Goal: Task Accomplishment & Management: Use online tool/utility

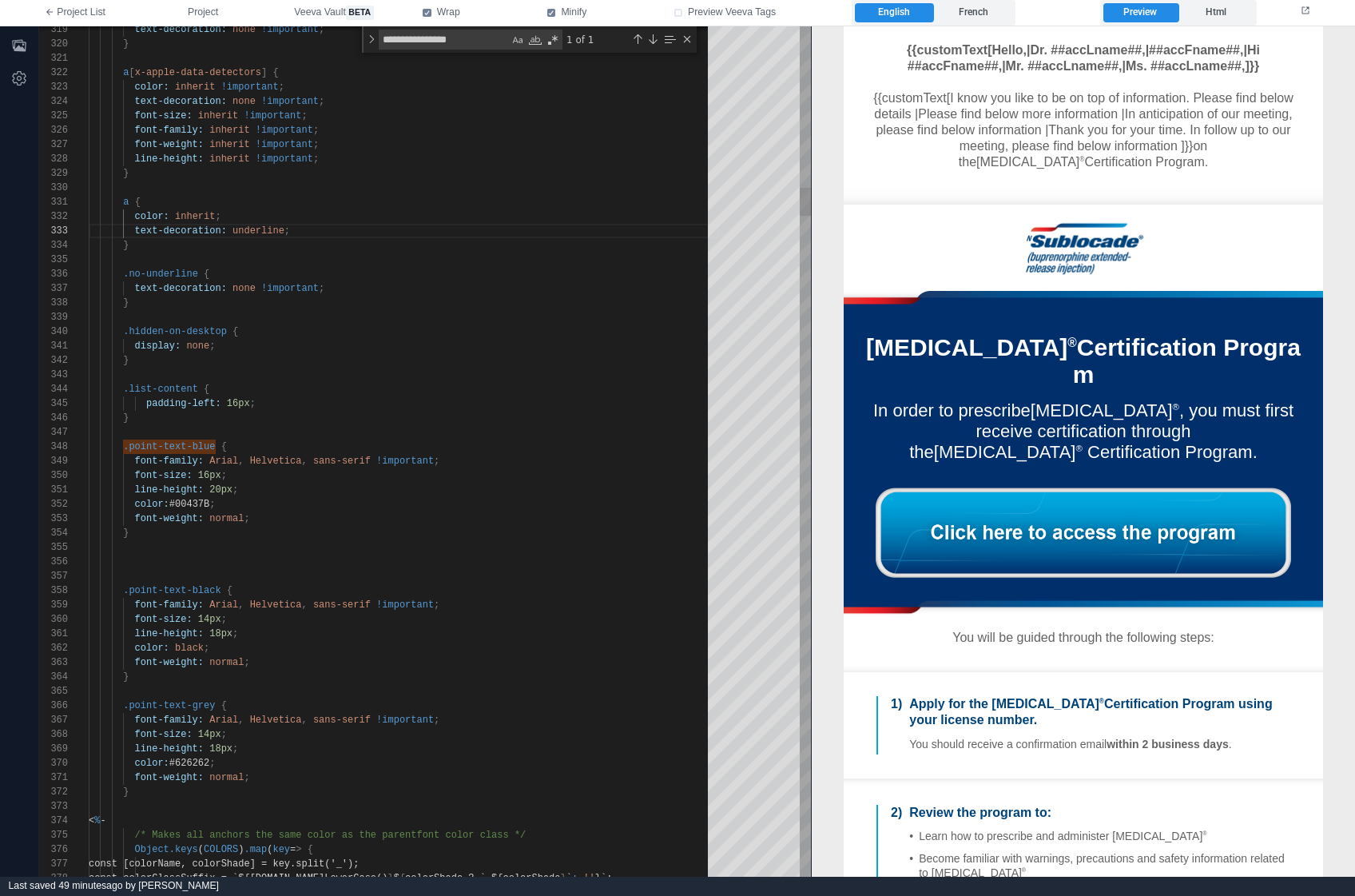
click at [595, 297] on div "}" at bounding box center [404, 303] width 630 height 15
click at [186, 17] on button "Project" at bounding box center [202, 13] width 106 height 25
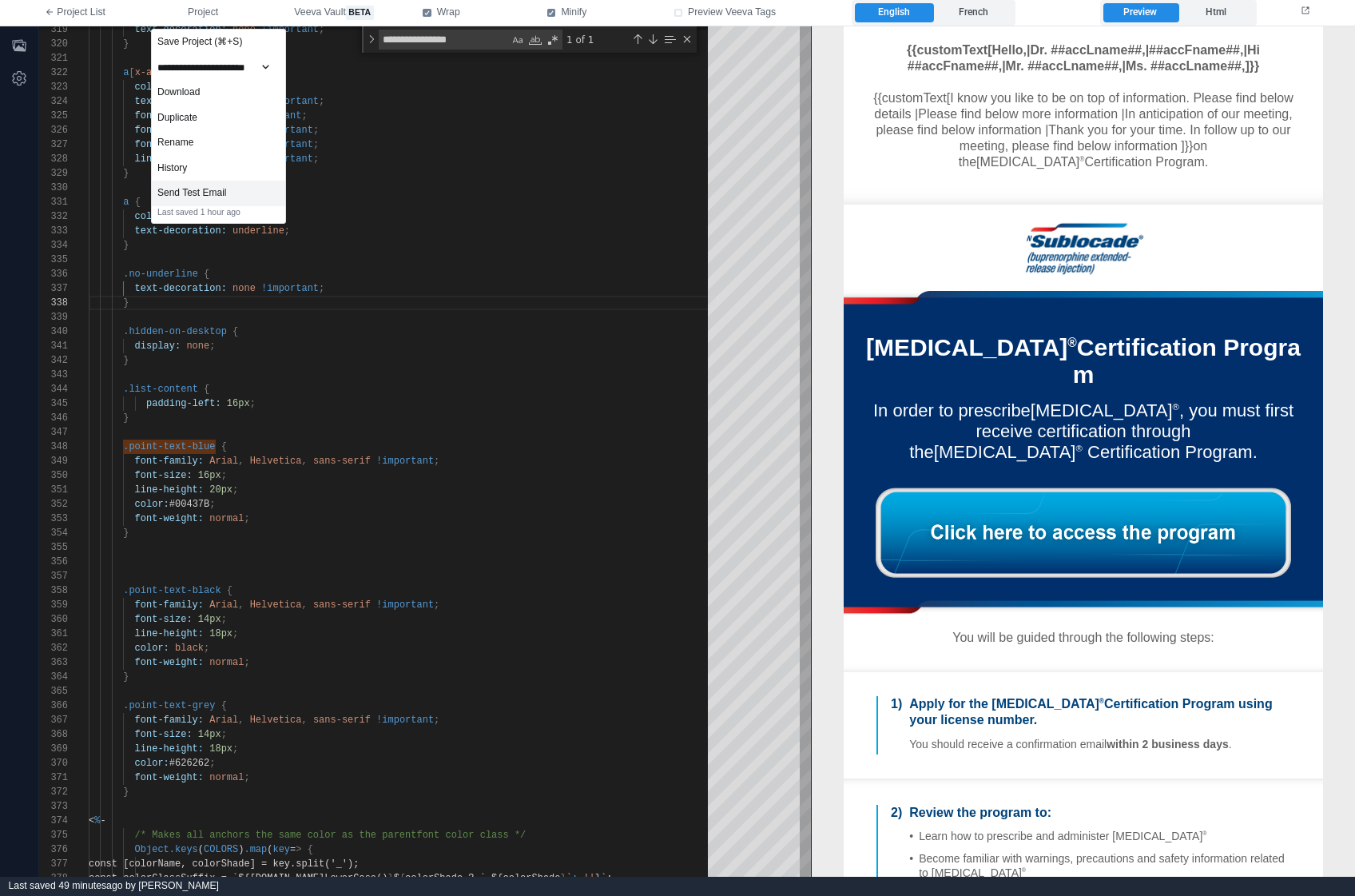
click at [194, 186] on div "Send Test Email" at bounding box center [218, 193] width 133 height 25
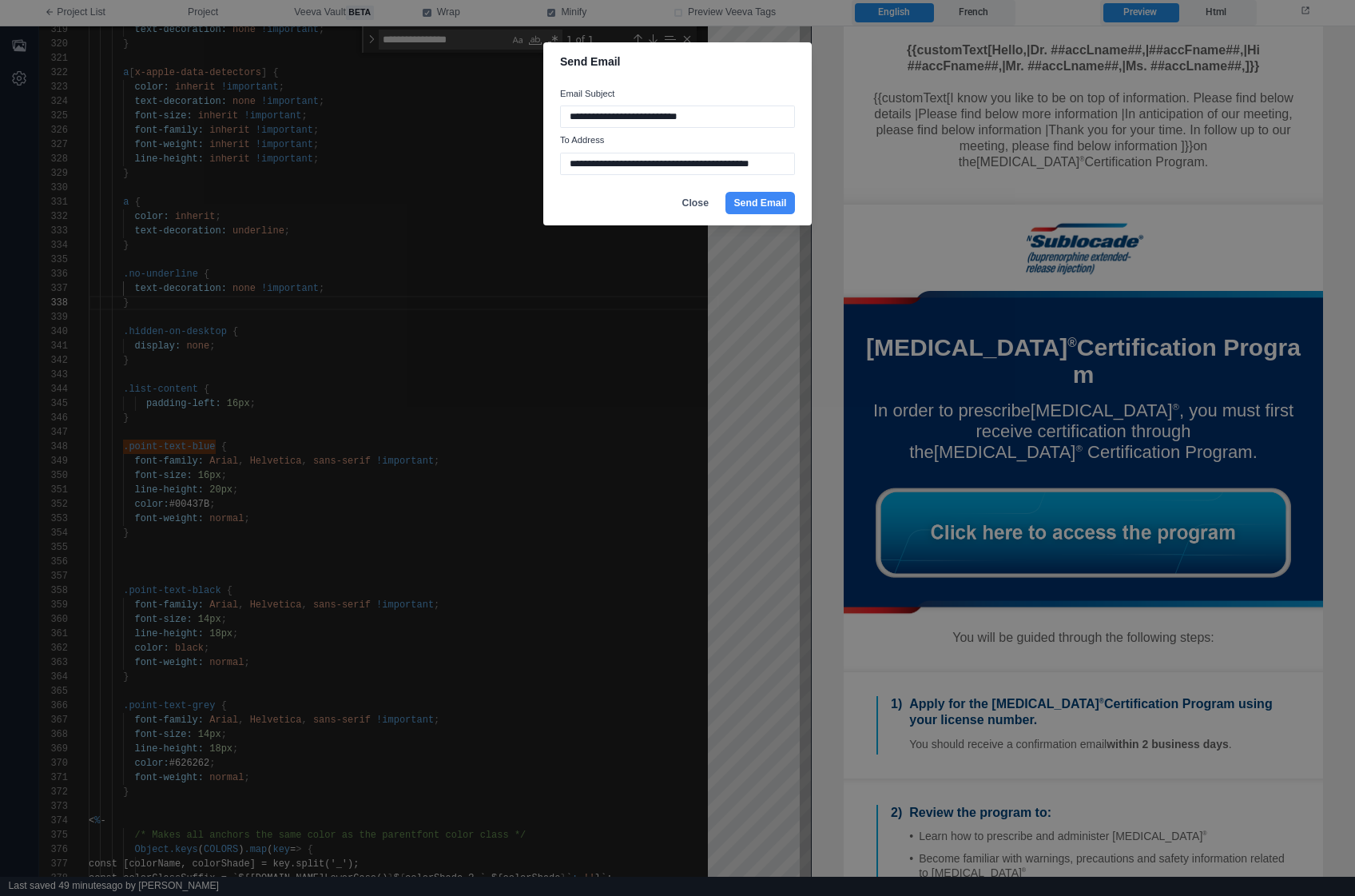
type input "**********"
click at [726, 191] on button "Send Email" at bounding box center [760, 202] width 70 height 23
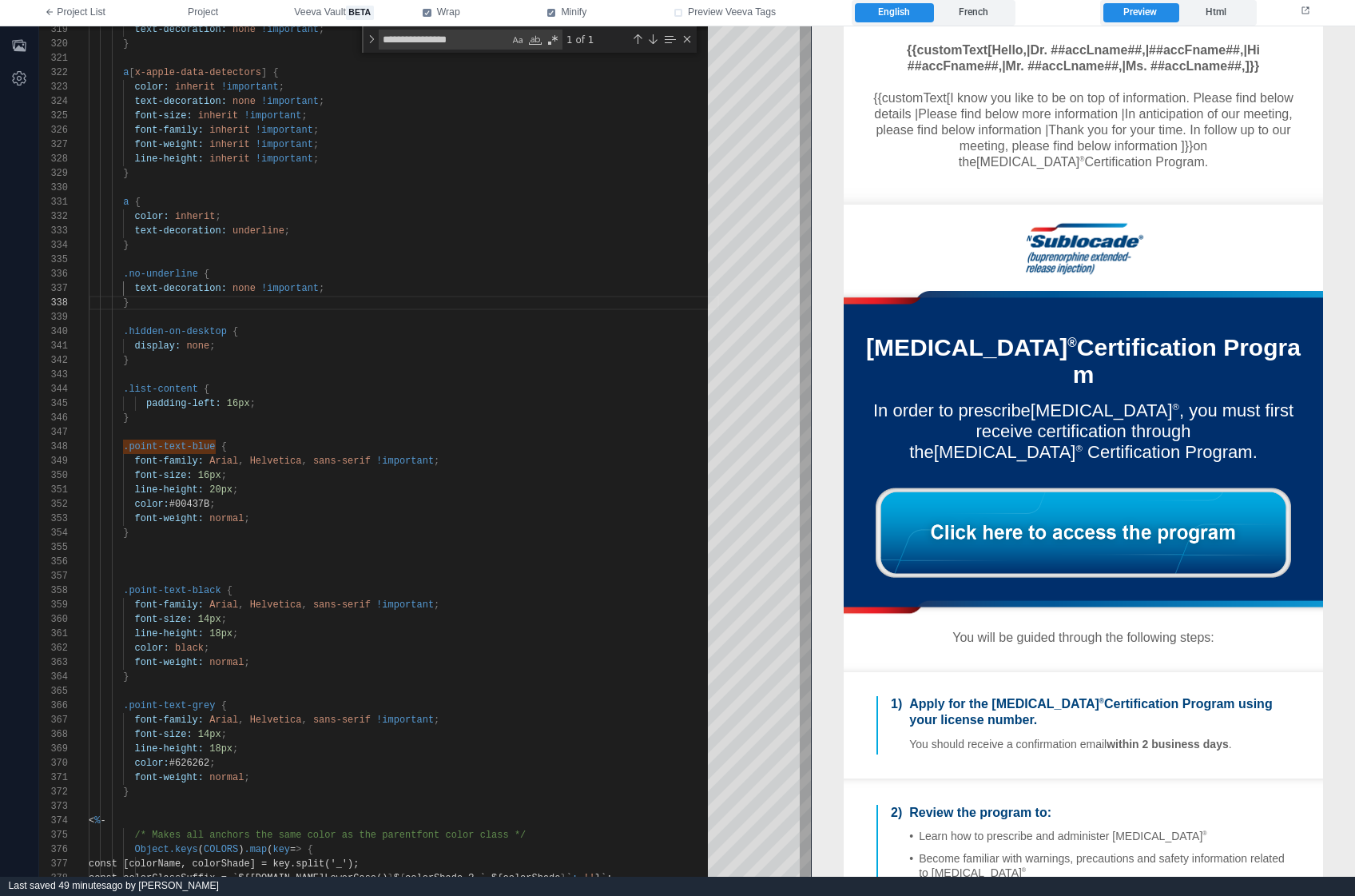
click at [963, 12] on label "French" at bounding box center [973, 13] width 78 height 19
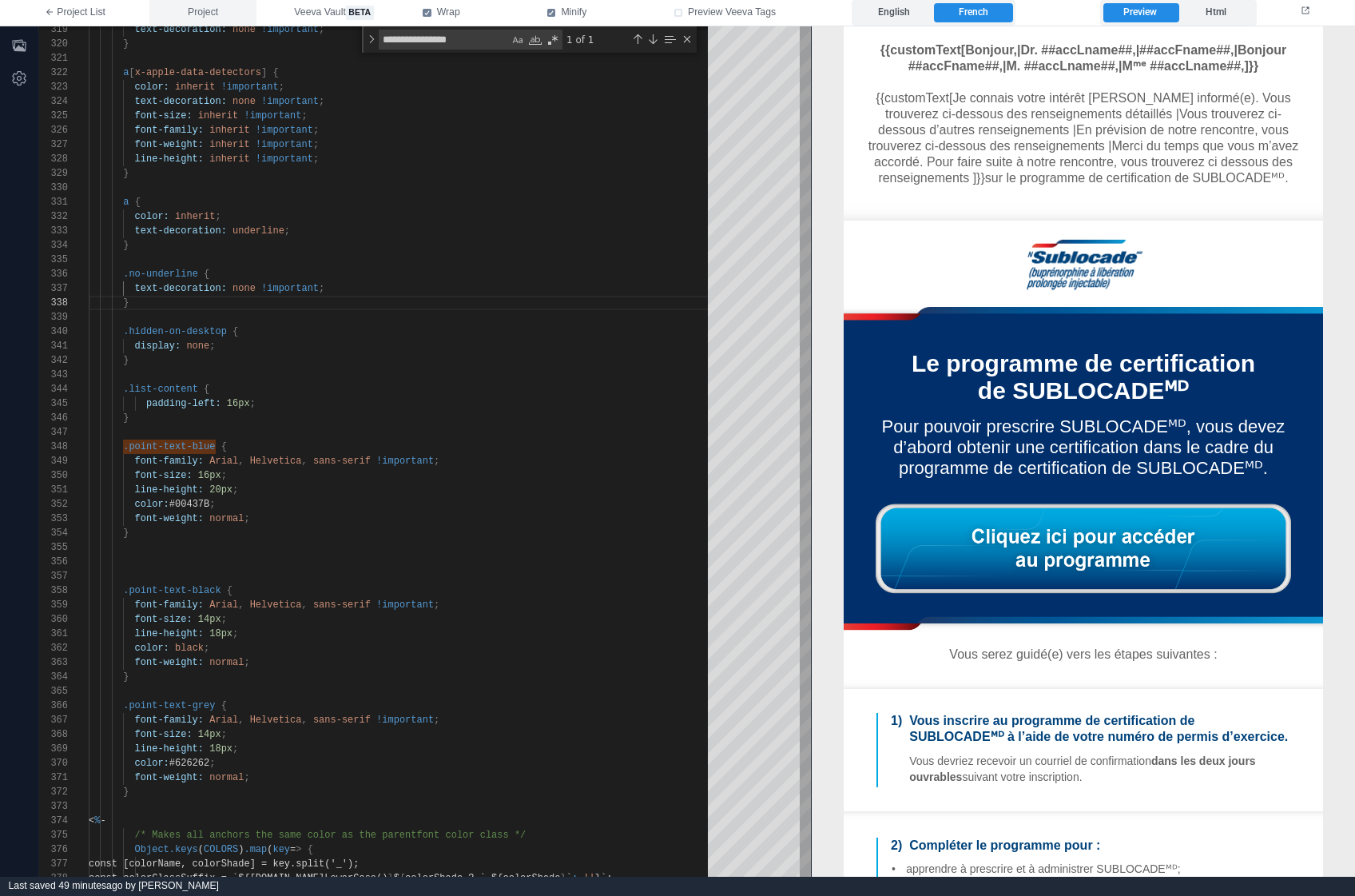
click at [206, 8] on span "Project" at bounding box center [202, 13] width 30 height 15
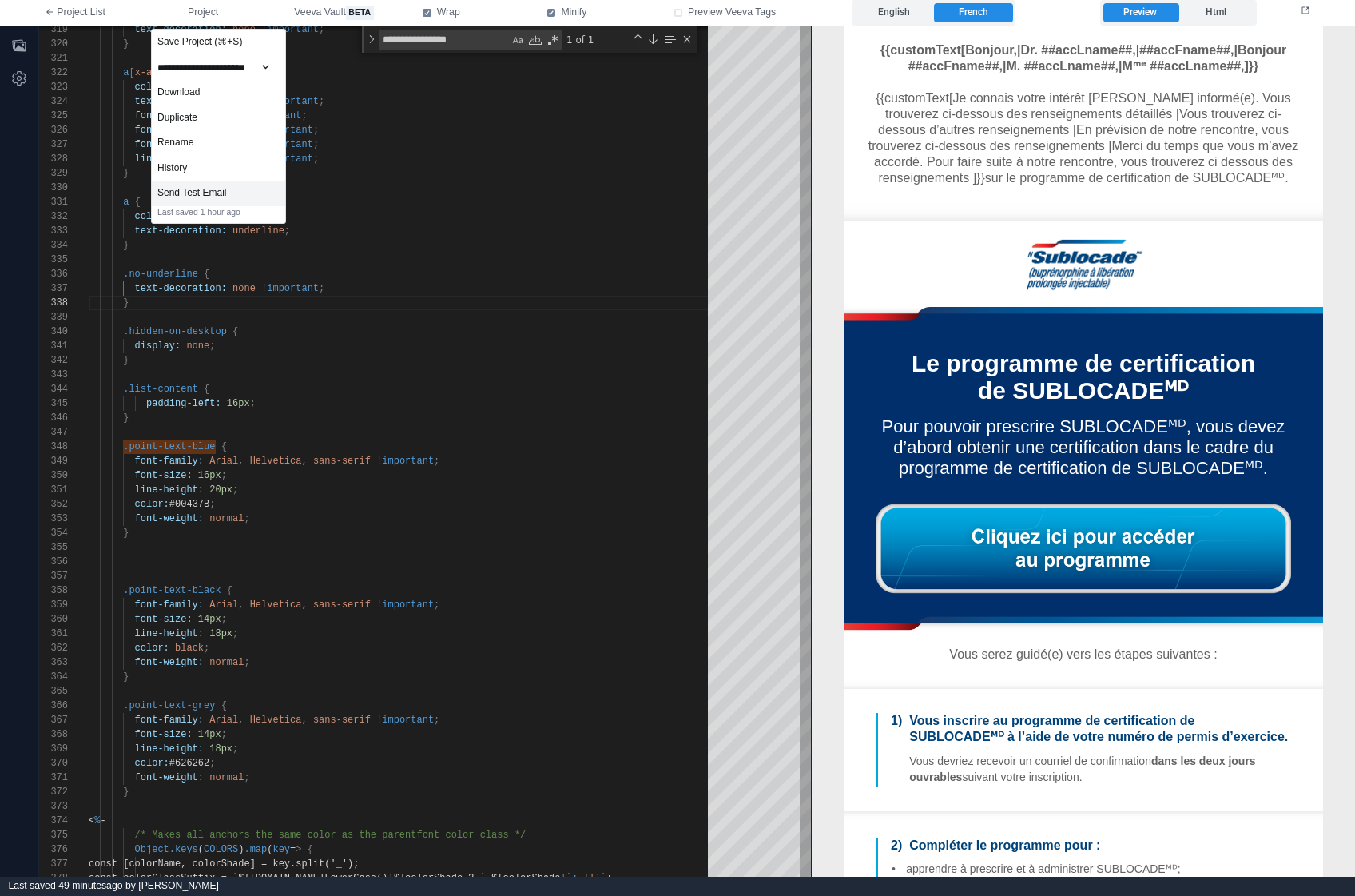
click at [200, 190] on div "Send Test Email" at bounding box center [218, 193] width 133 height 25
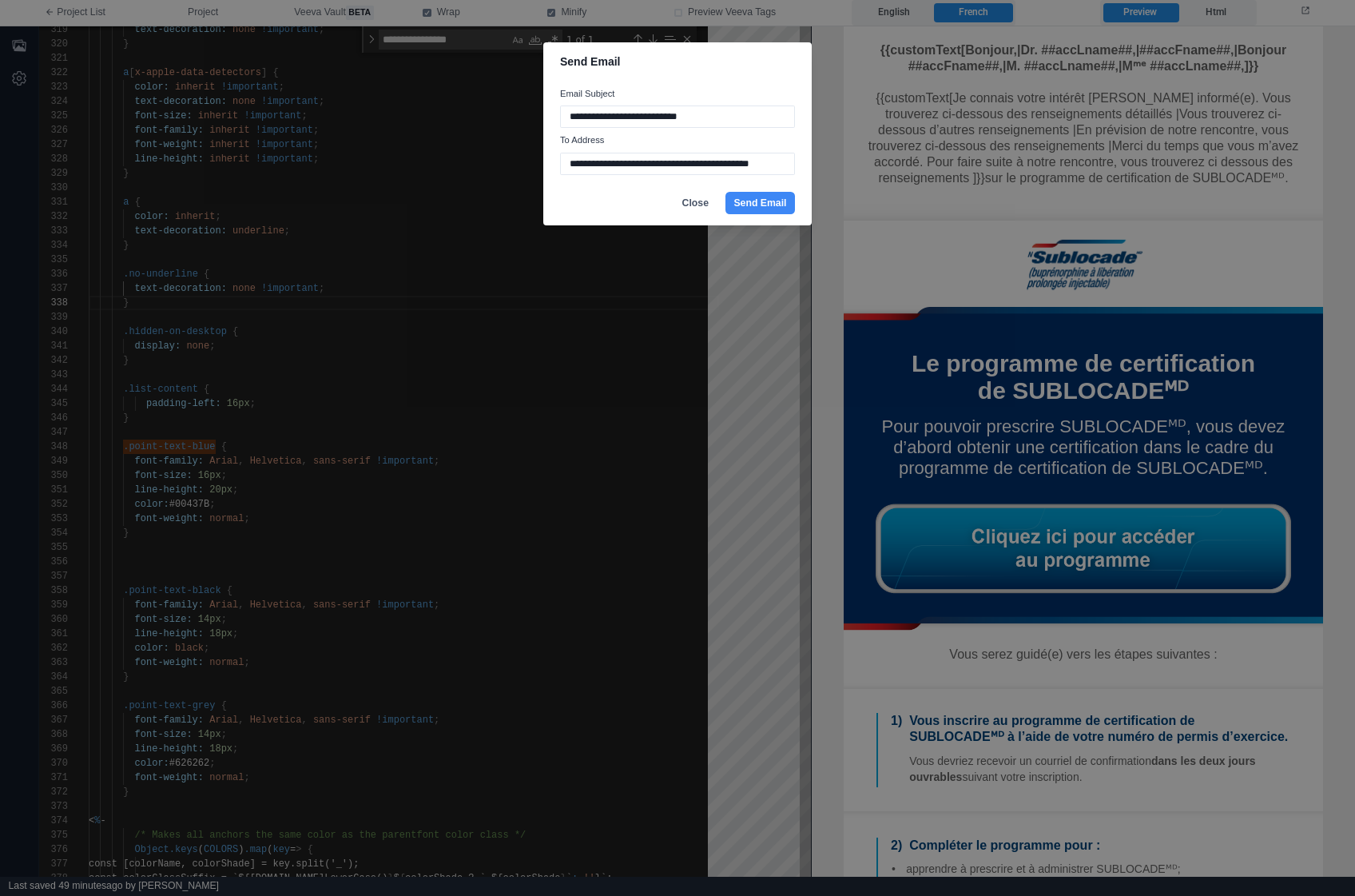
type input "**********"
click at [726, 191] on button "Send Email" at bounding box center [760, 202] width 70 height 23
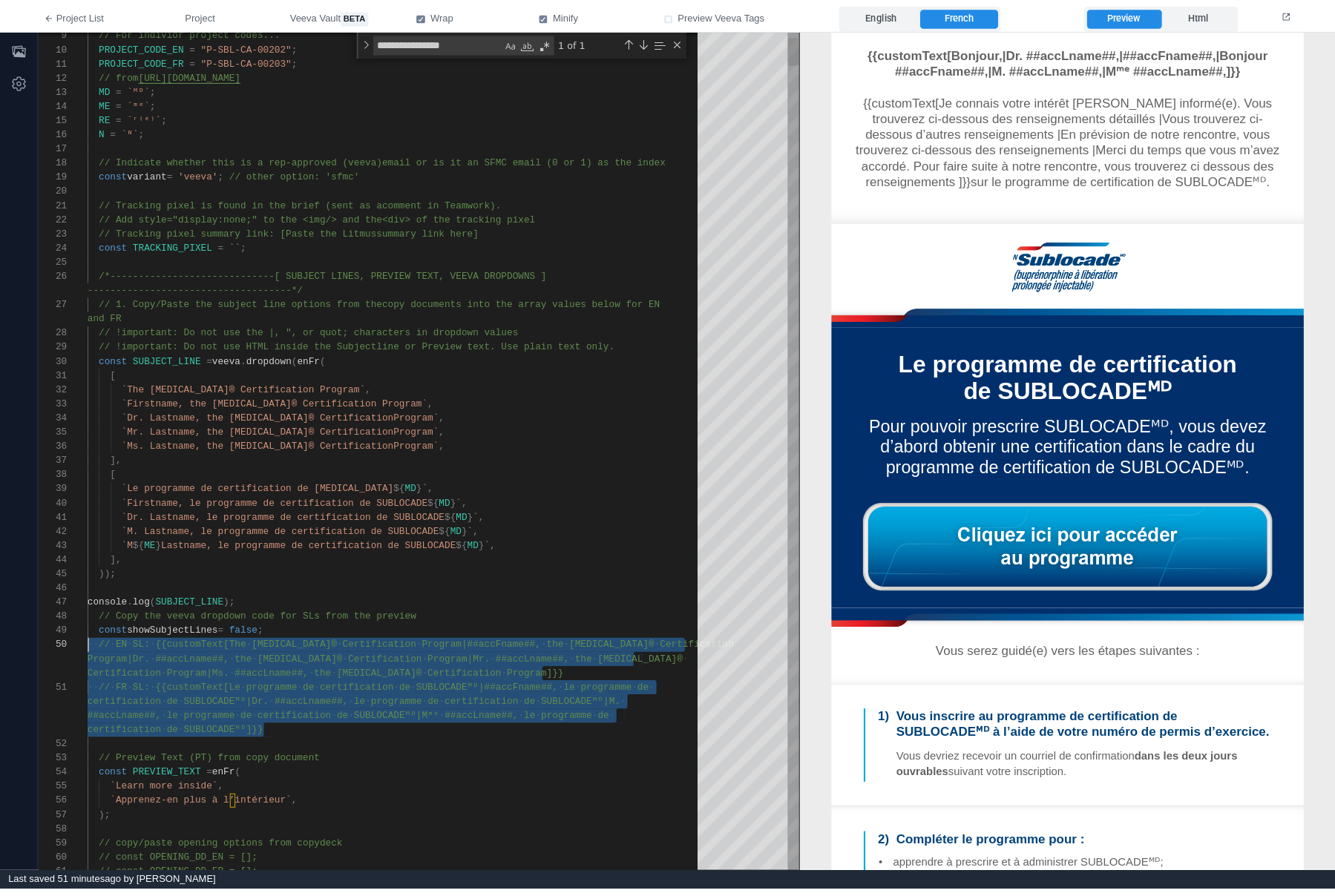
scroll to position [27, 0]
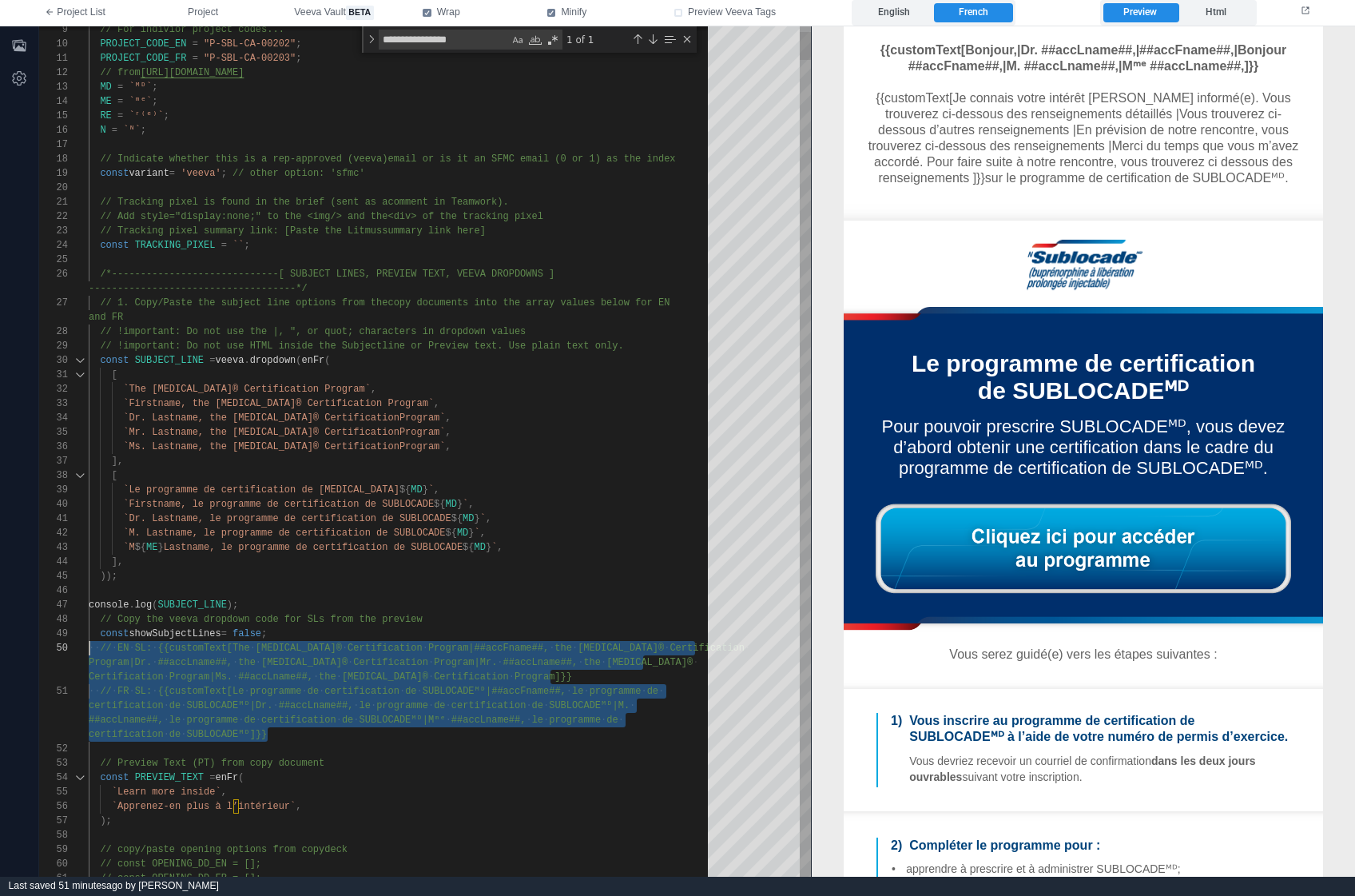
drag, startPoint x: 255, startPoint y: 723, endPoint x: 67, endPoint y: 642, distance: 204.7
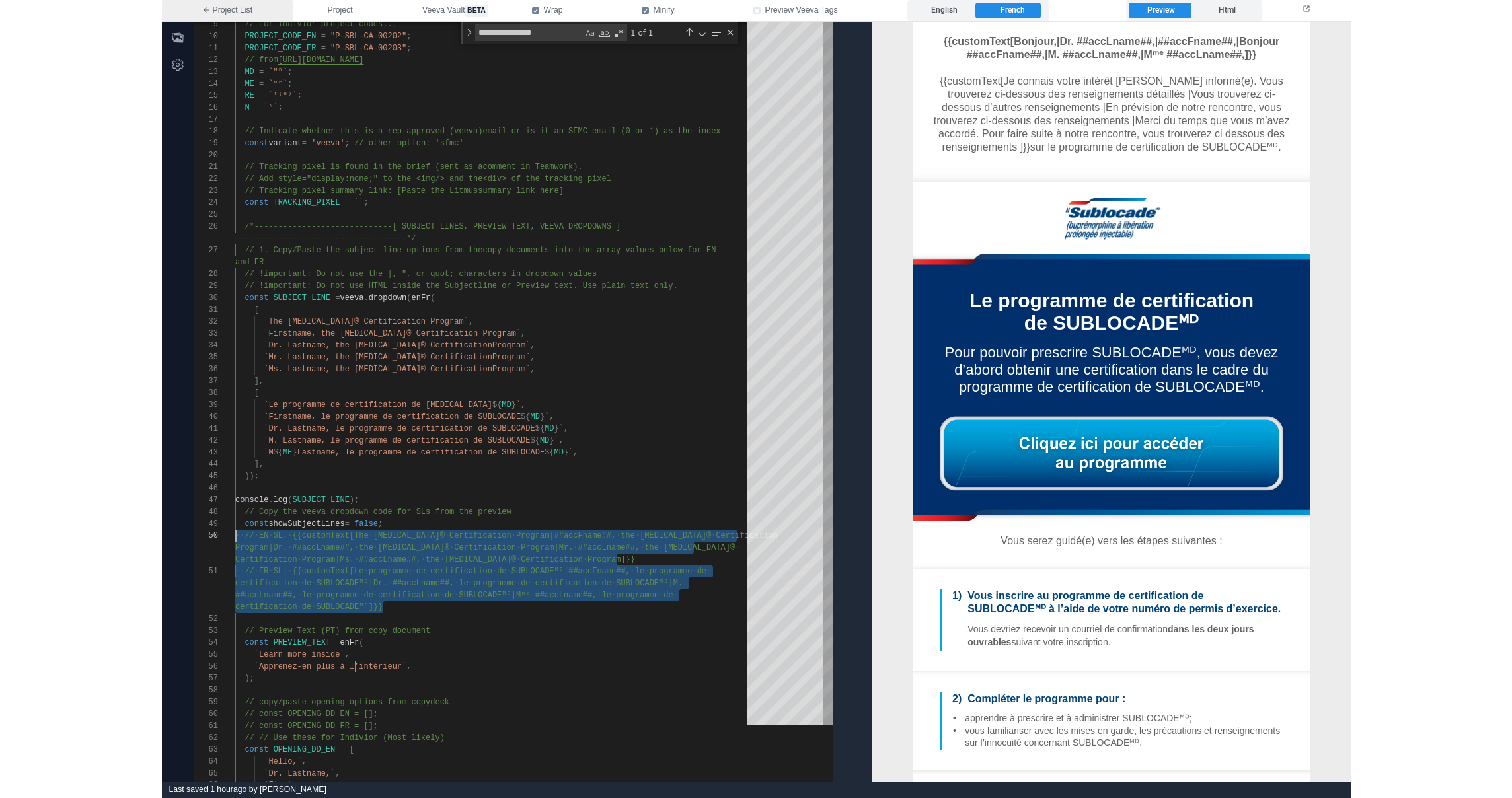
scroll to position [12, 0]
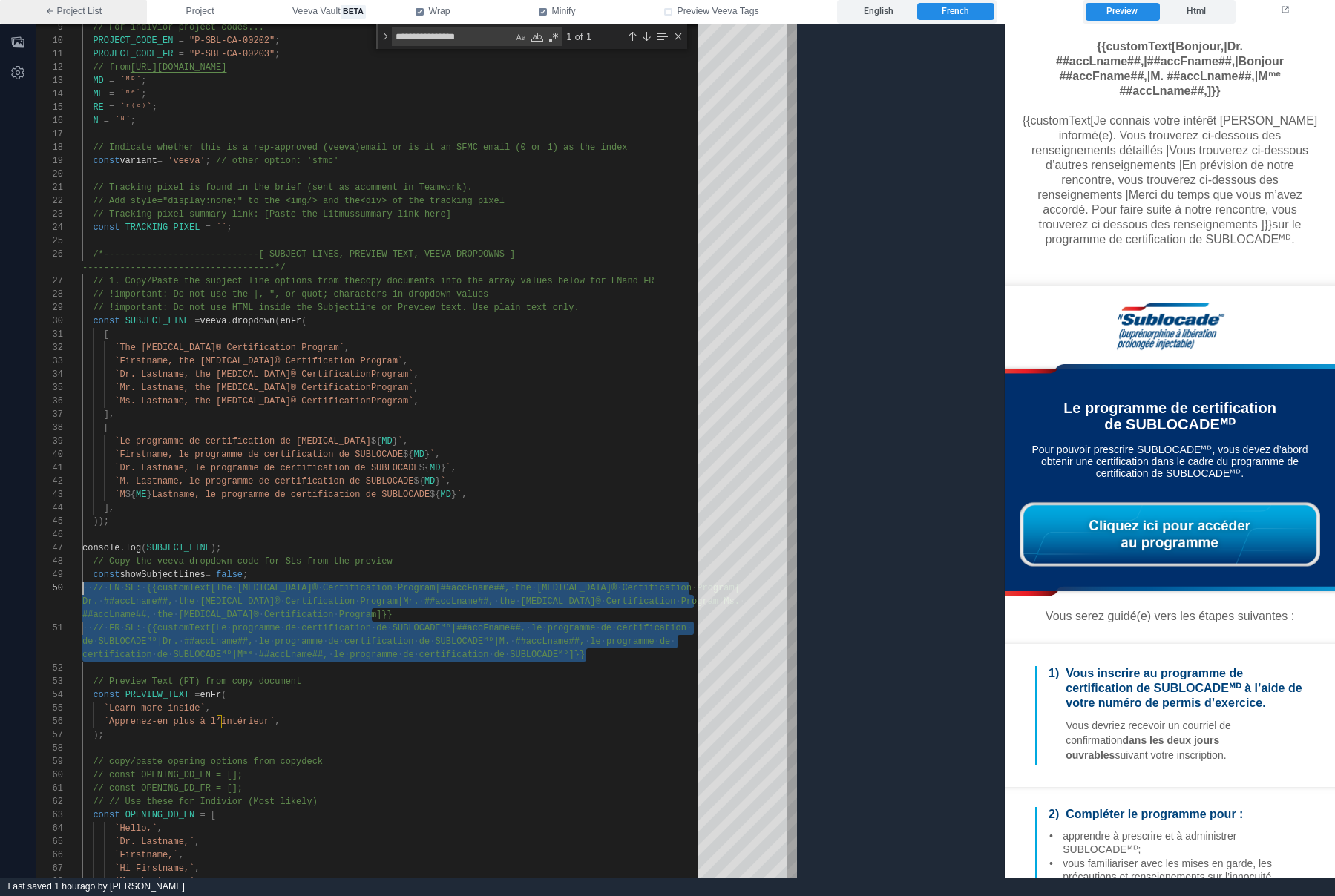
type textarea "**********"
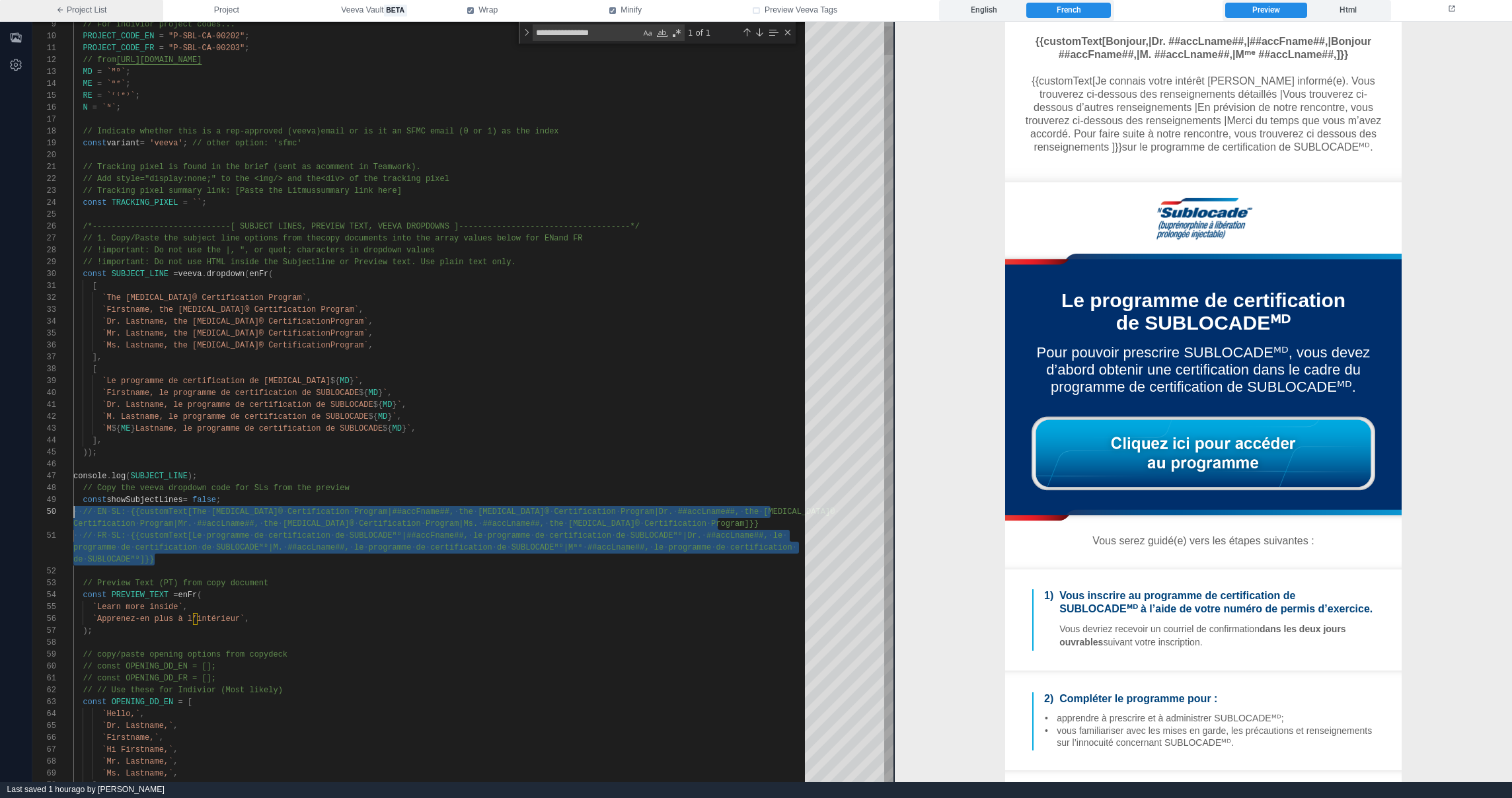
scroll to position [107, 0]
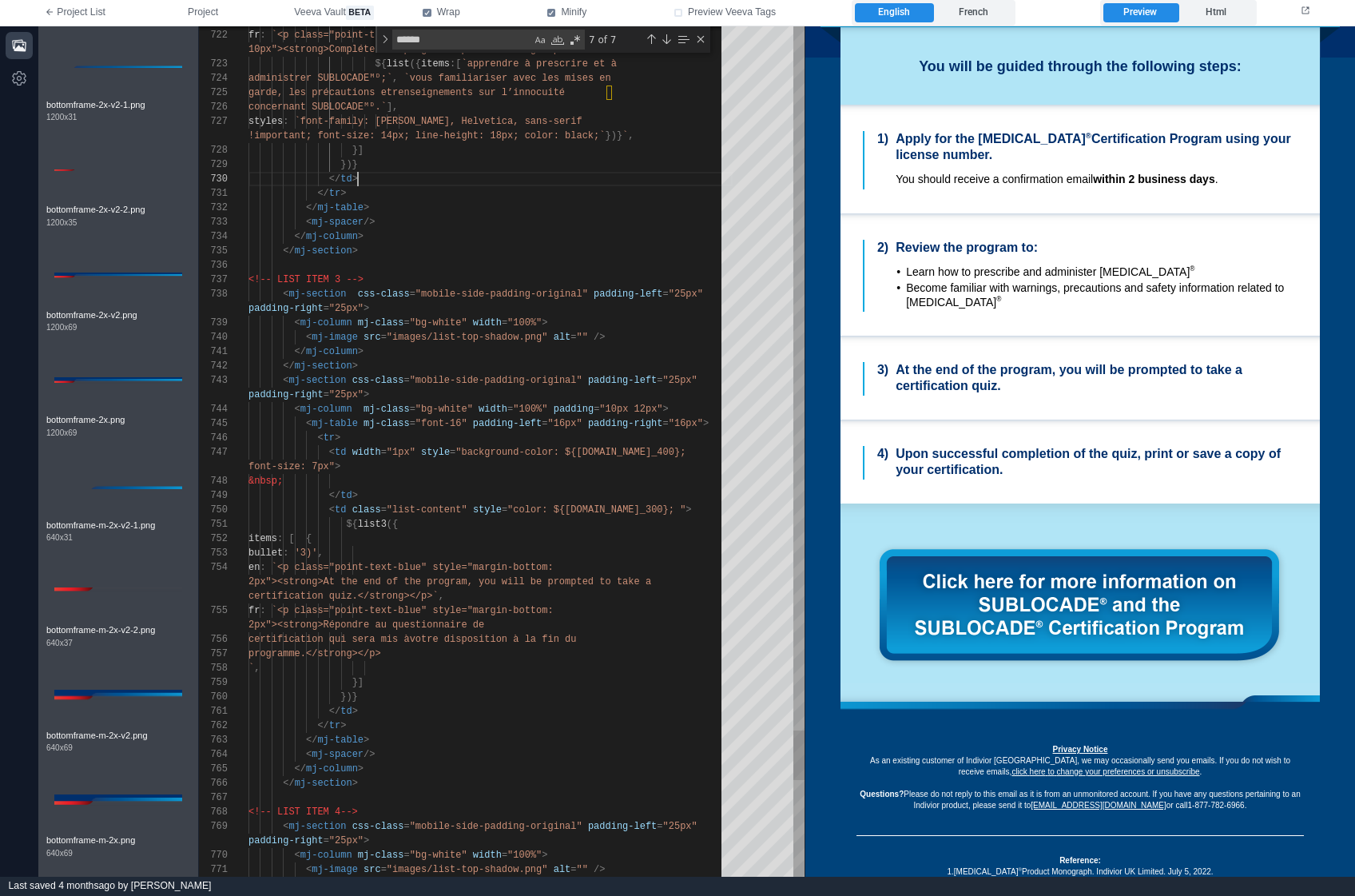
scroll to position [0, 110]
